Goal: Information Seeking & Learning: Learn about a topic

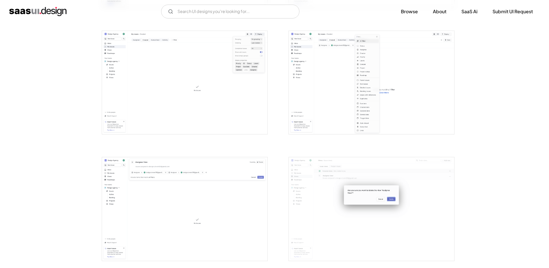
scroll to position [922, 0]
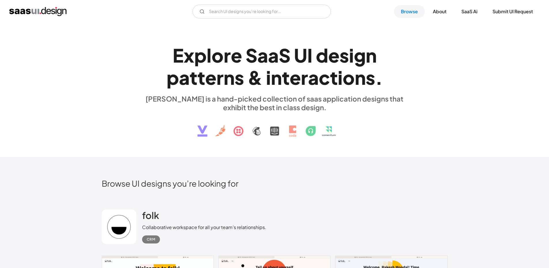
drag, startPoint x: 508, startPoint y: 143, endPoint x: 459, endPoint y: 43, distance: 111.0
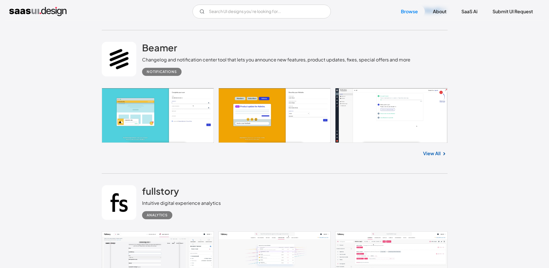
drag, startPoint x: 432, startPoint y: 84, endPoint x: 427, endPoint y: 142, distance: 57.4
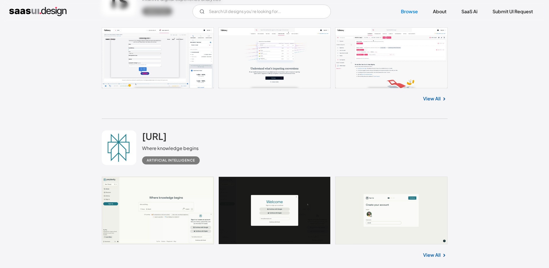
scroll to position [1098, 0]
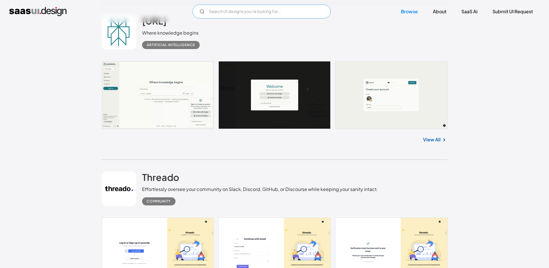
click at [245, 13] on input "Email Form" at bounding box center [262, 12] width 138 height 14
type input "bank"
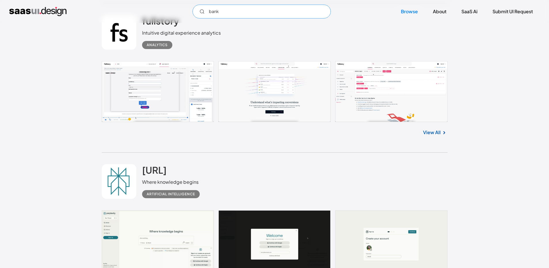
scroll to position [896, 0]
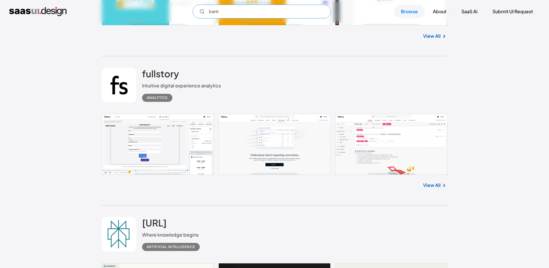
click at [231, 12] on input "bank" at bounding box center [262, 12] width 138 height 14
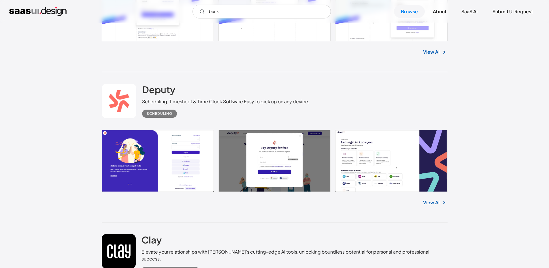
scroll to position [0, 0]
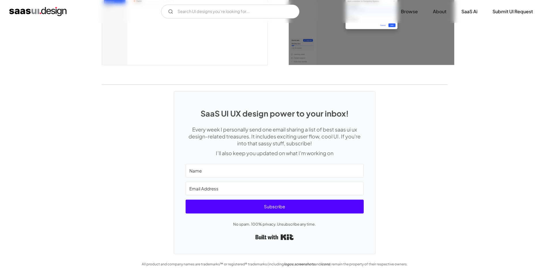
scroll to position [1571, 0]
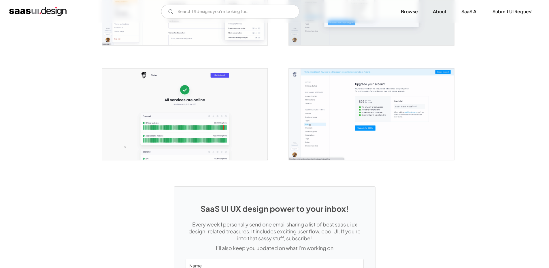
scroll to position [1124, 0]
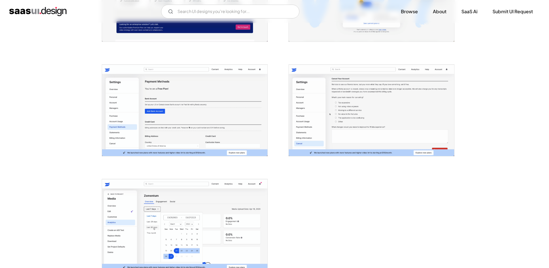
scroll to position [1268, 0]
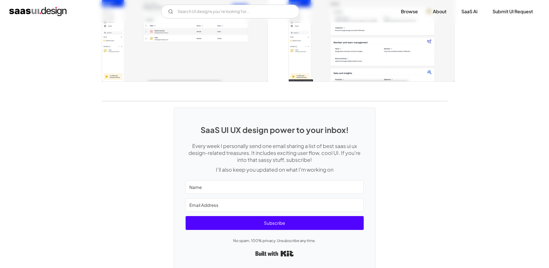
scroll to position [1397, 0]
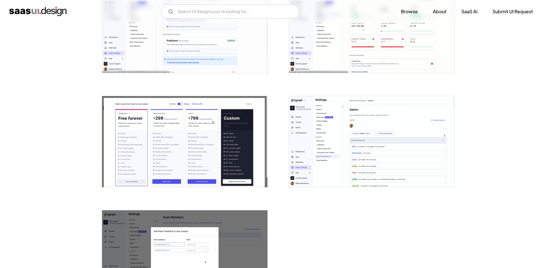
scroll to position [1297, 0]
